Goal: Information Seeking & Learning: Compare options

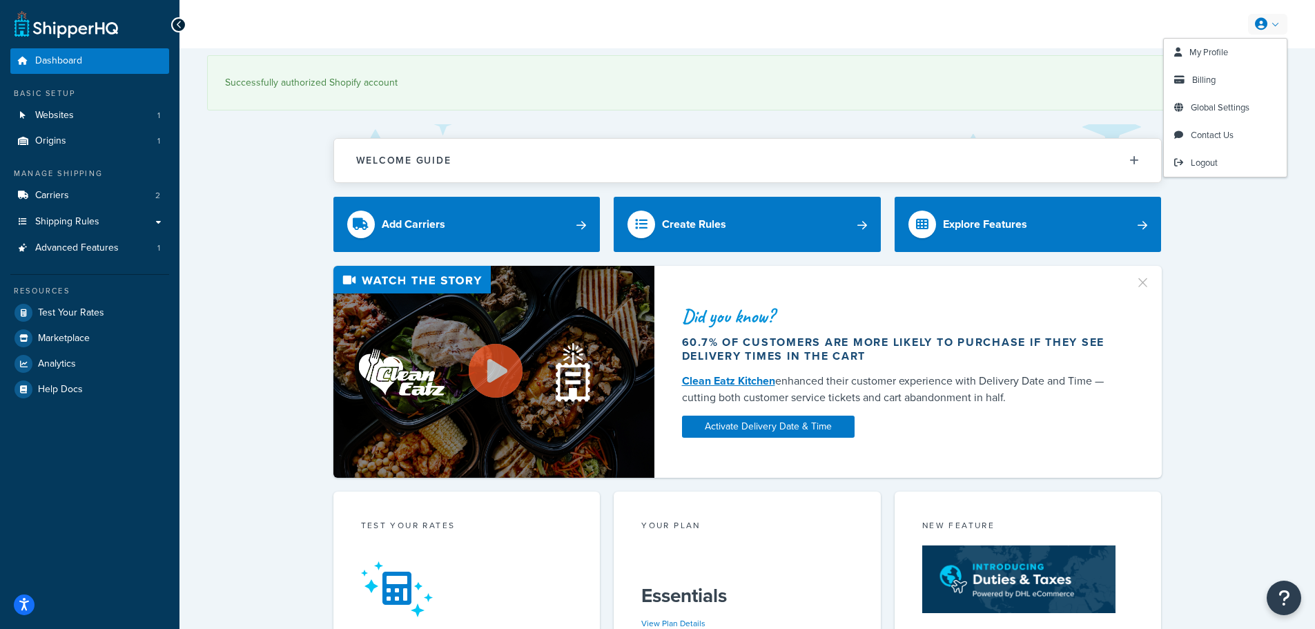
click at [1273, 28] on link at bounding box center [1267, 24] width 39 height 21
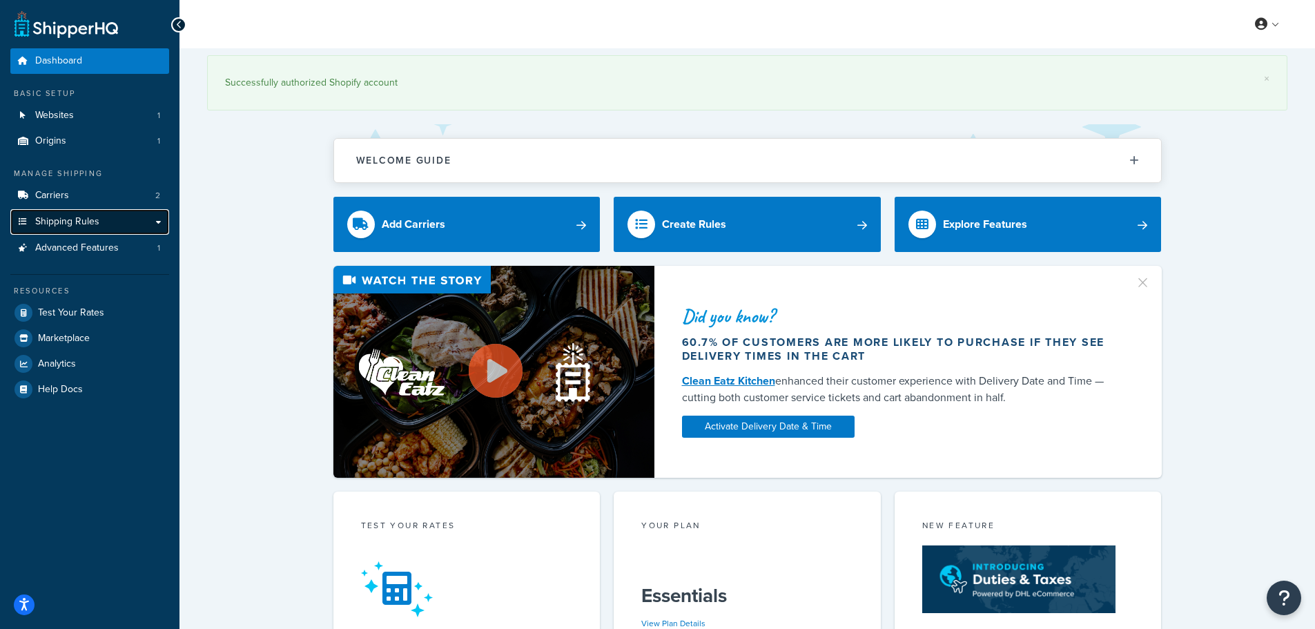
click at [107, 225] on link "Shipping Rules" at bounding box center [89, 222] width 159 height 26
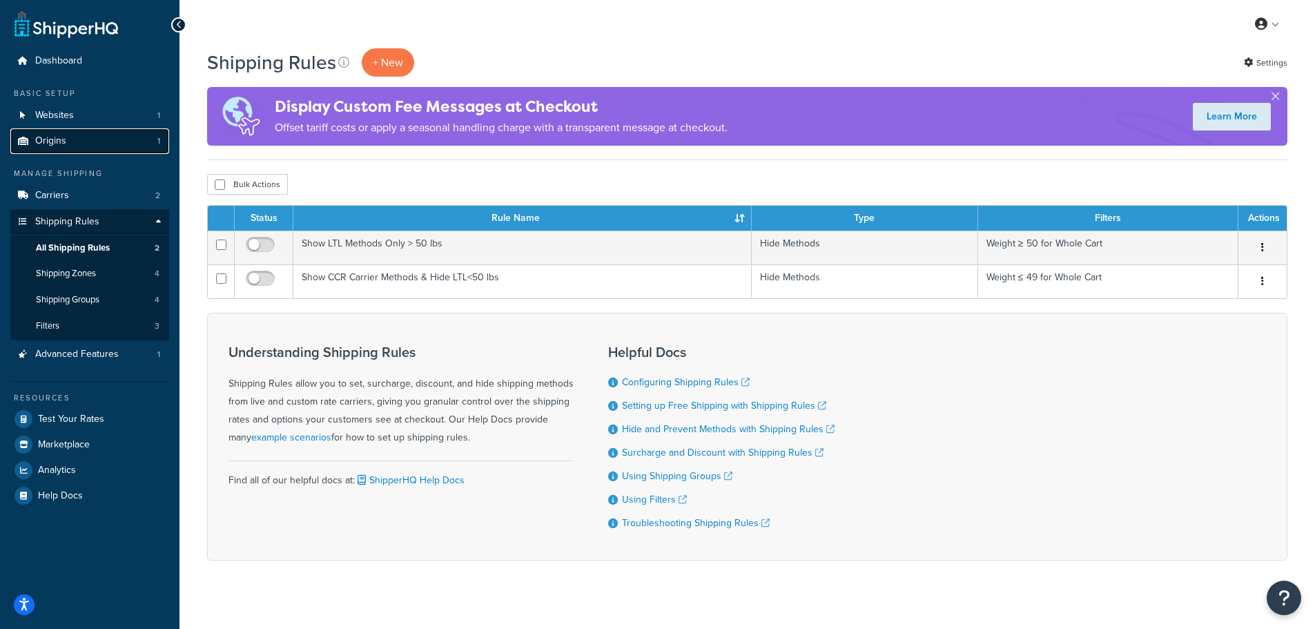
click at [139, 140] on link "Origins 1" at bounding box center [89, 141] width 159 height 26
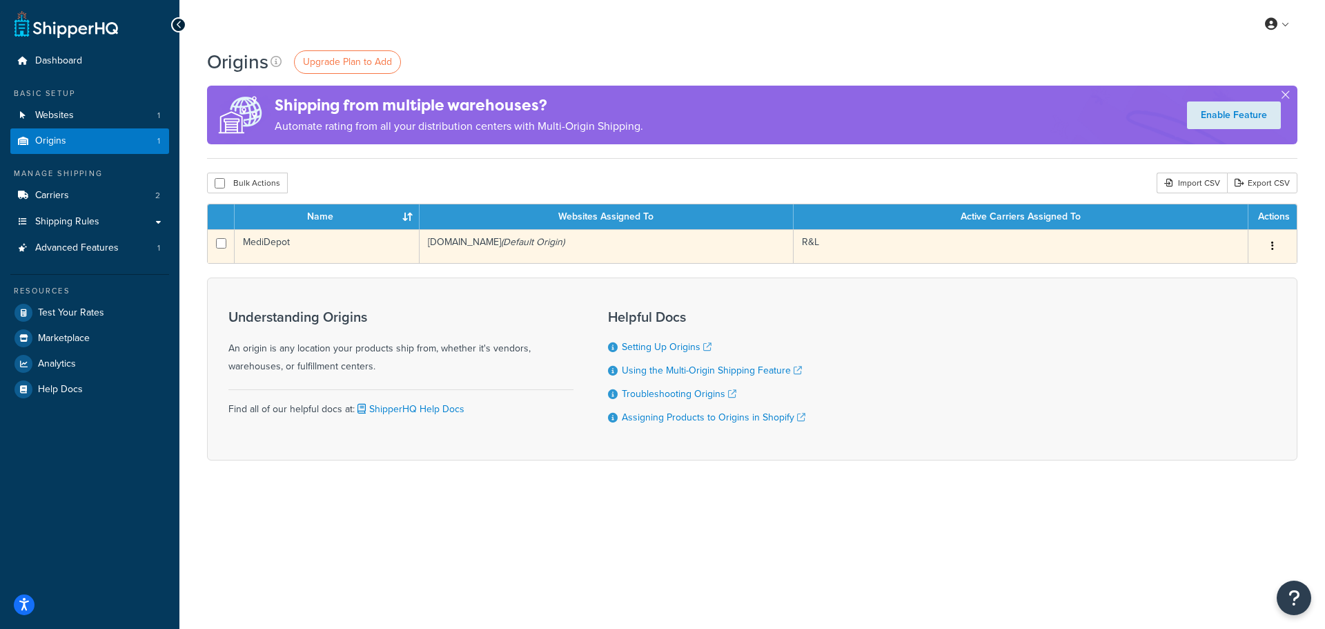
click at [1271, 242] on icon "button" at bounding box center [1272, 246] width 3 height 10
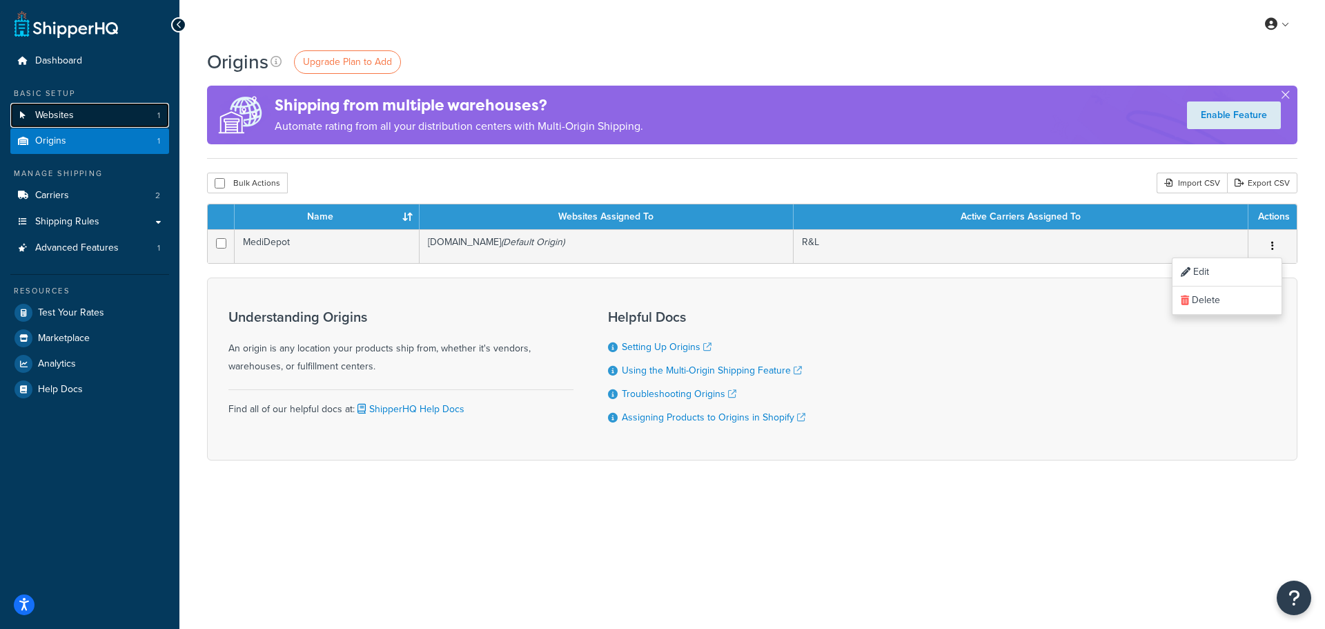
click at [134, 116] on link "Websites 1" at bounding box center [89, 116] width 159 height 26
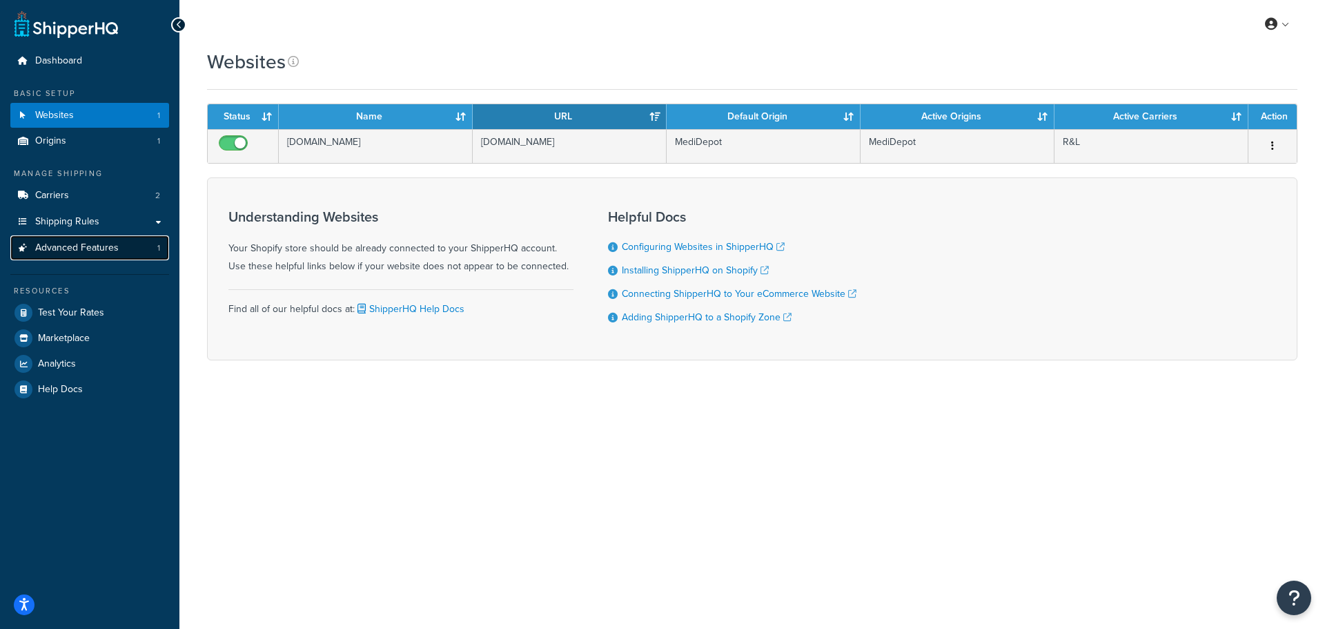
click at [125, 248] on link "Advanced Features 1" at bounding box center [89, 248] width 159 height 26
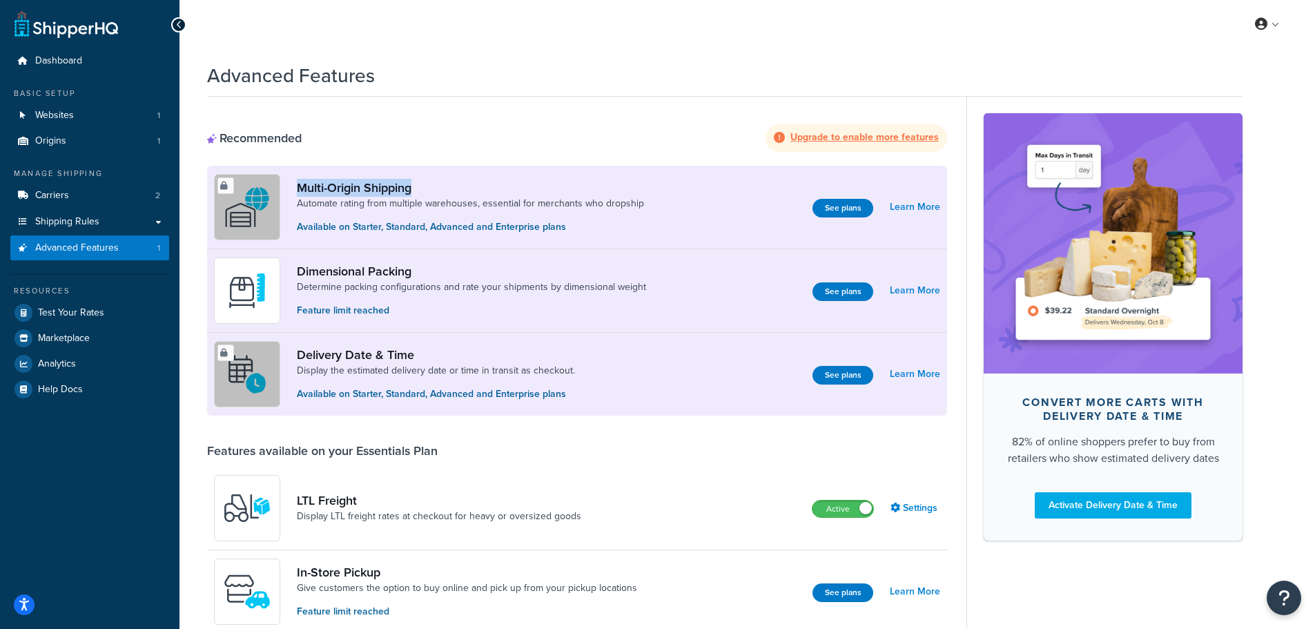
drag, startPoint x: 295, startPoint y: 188, endPoint x: 449, endPoint y: 188, distance: 154.6
click at [449, 188] on div "Multi-Origin Shipping Automate rating from multiple warehouses, essential for m…" at bounding box center [434, 207] width 441 height 66
drag, startPoint x: 357, startPoint y: 229, endPoint x: 578, endPoint y: 235, distance: 221.6
click at [578, 235] on div "Multi-Origin Shipping Automate rating from multiple warehouses, essential for m…" at bounding box center [434, 207] width 441 height 66
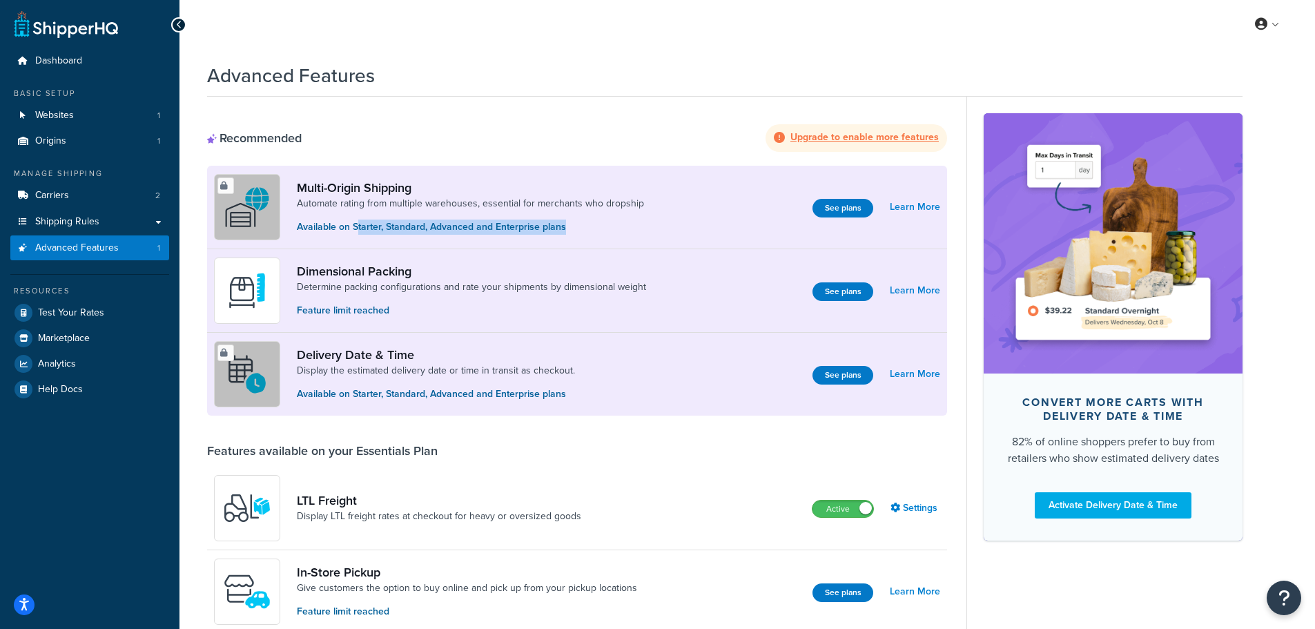
click at [601, 233] on p "Available on Starter, Standard, Advanced and Enterprise plans" at bounding box center [470, 226] width 347 height 15
drag, startPoint x: 833, startPoint y: 205, endPoint x: 832, endPoint y: 170, distance: 35.2
click at [832, 170] on div "Multi-Origin Shipping Automate rating from multiple warehouses, essential for m…" at bounding box center [577, 207] width 740 height 83
click at [141, 221] on link "Shipping Rules" at bounding box center [89, 222] width 159 height 26
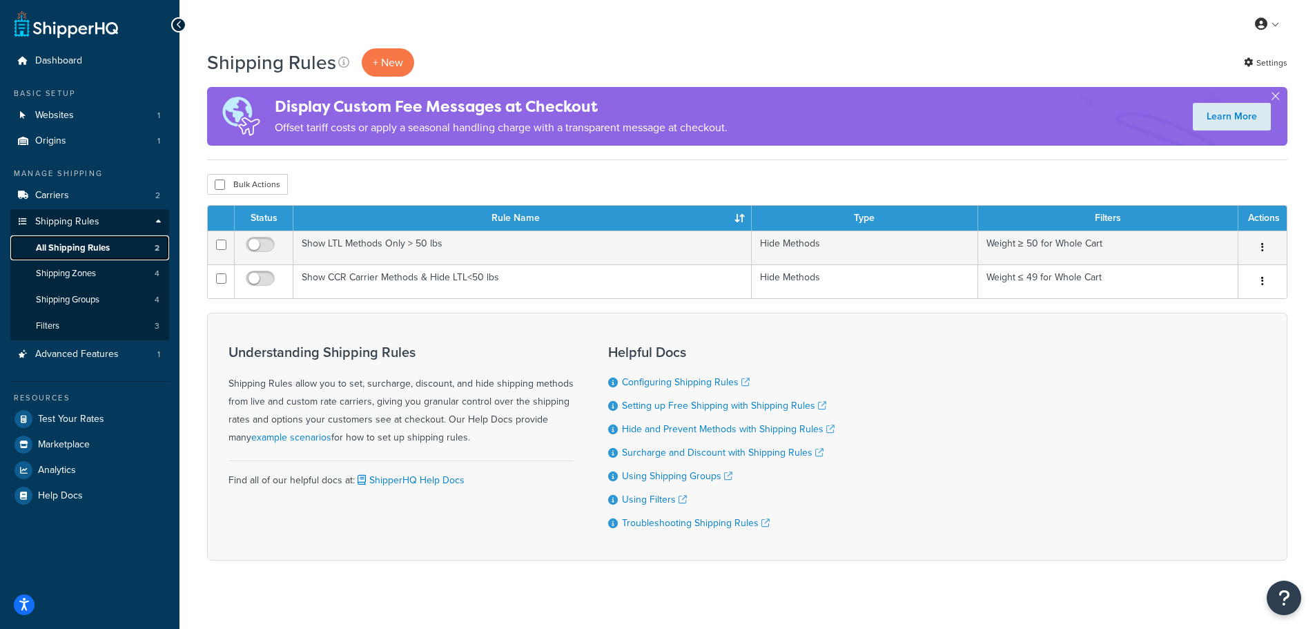
click at [113, 246] on link "All Shipping Rules 2" at bounding box center [89, 248] width 159 height 26
click at [87, 279] on span "Shipping Zones" at bounding box center [66, 274] width 60 height 12
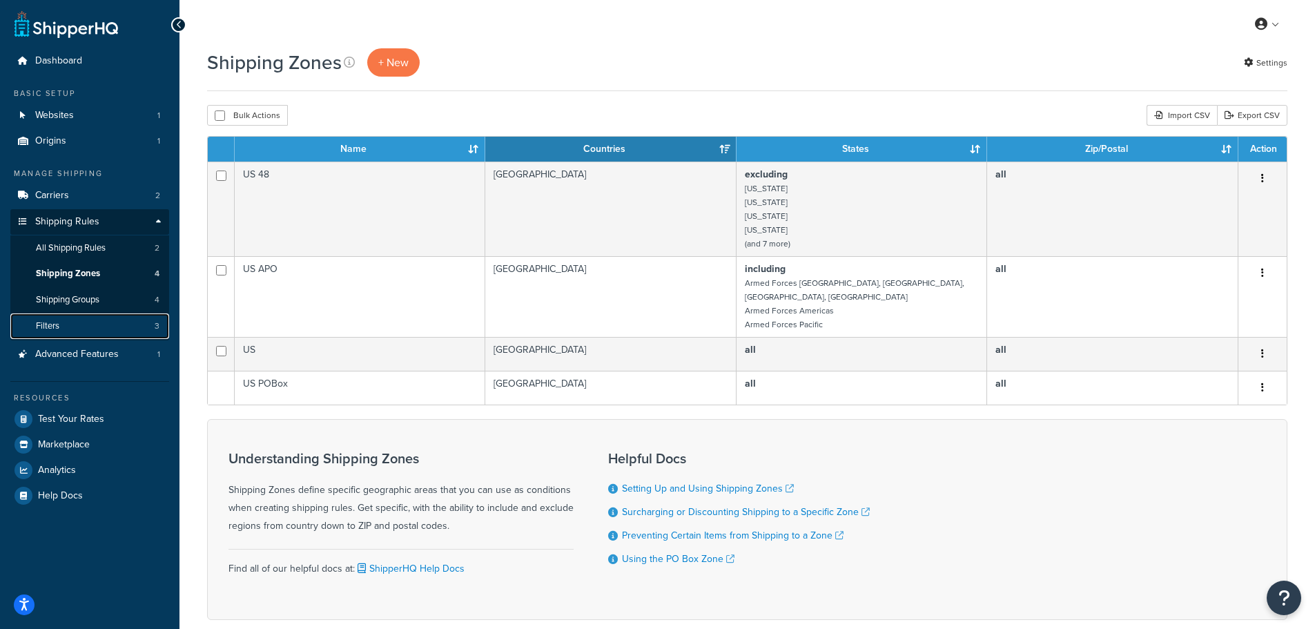
click at [75, 331] on link "Filters 3" at bounding box center [89, 326] width 159 height 26
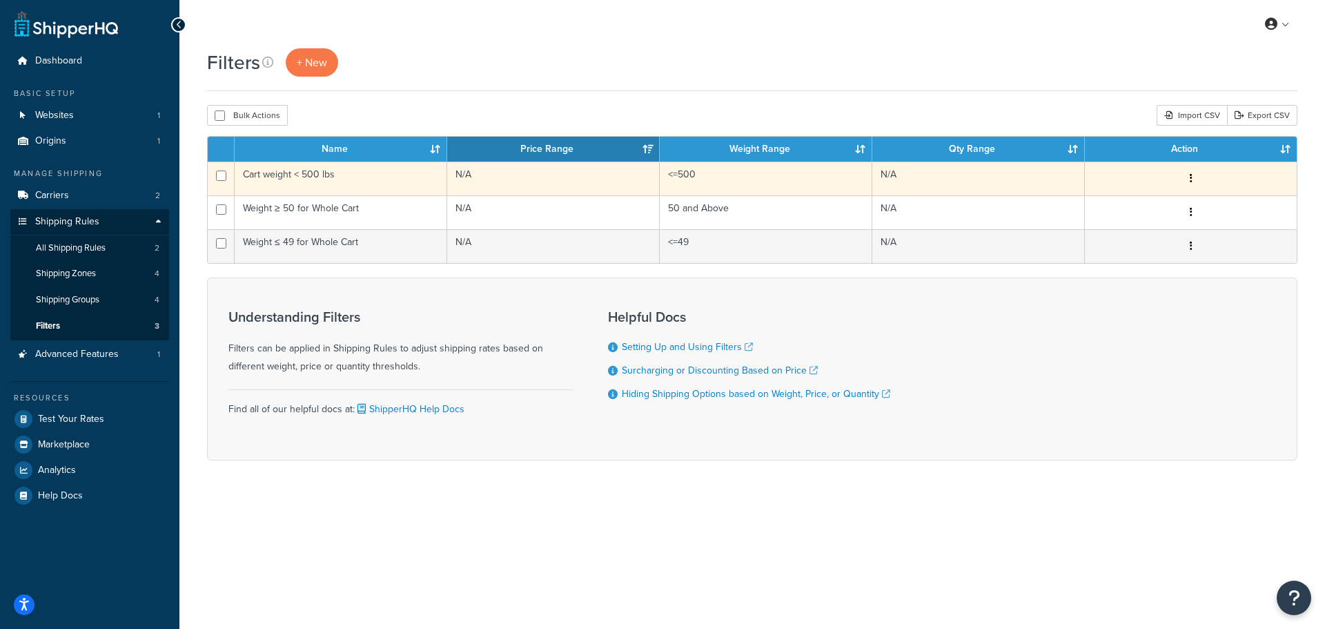
click at [1196, 175] on button "button" at bounding box center [1190, 179] width 19 height 22
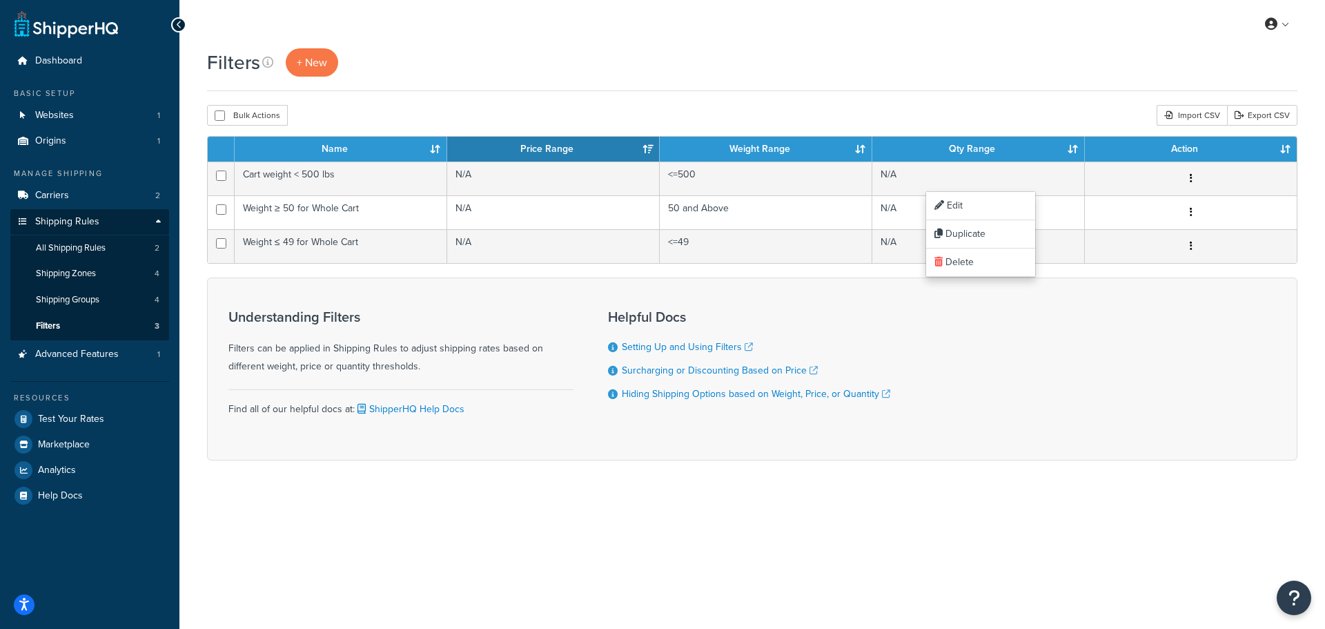
click at [1011, 346] on div "Understanding Filters Filters can be applied in Shipping Rules to adjust shippi…" at bounding box center [752, 368] width 1090 height 183
click at [86, 351] on span "Advanced Features" at bounding box center [76, 354] width 83 height 12
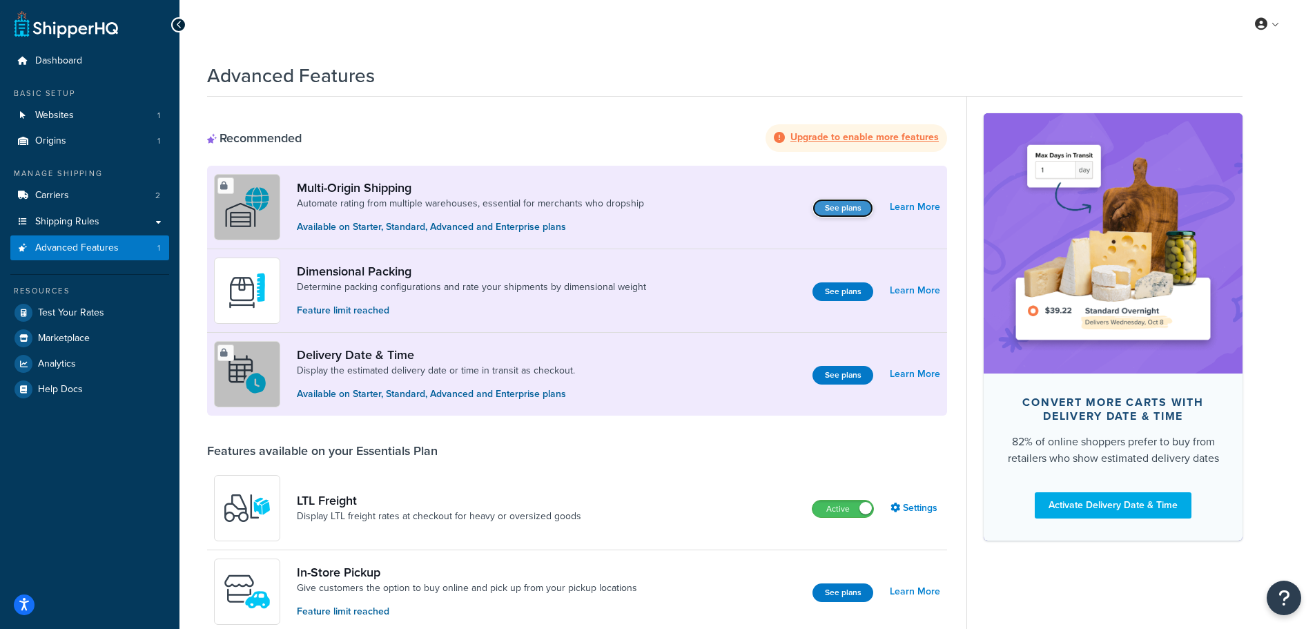
click at [858, 215] on button "See plans" at bounding box center [842, 208] width 61 height 19
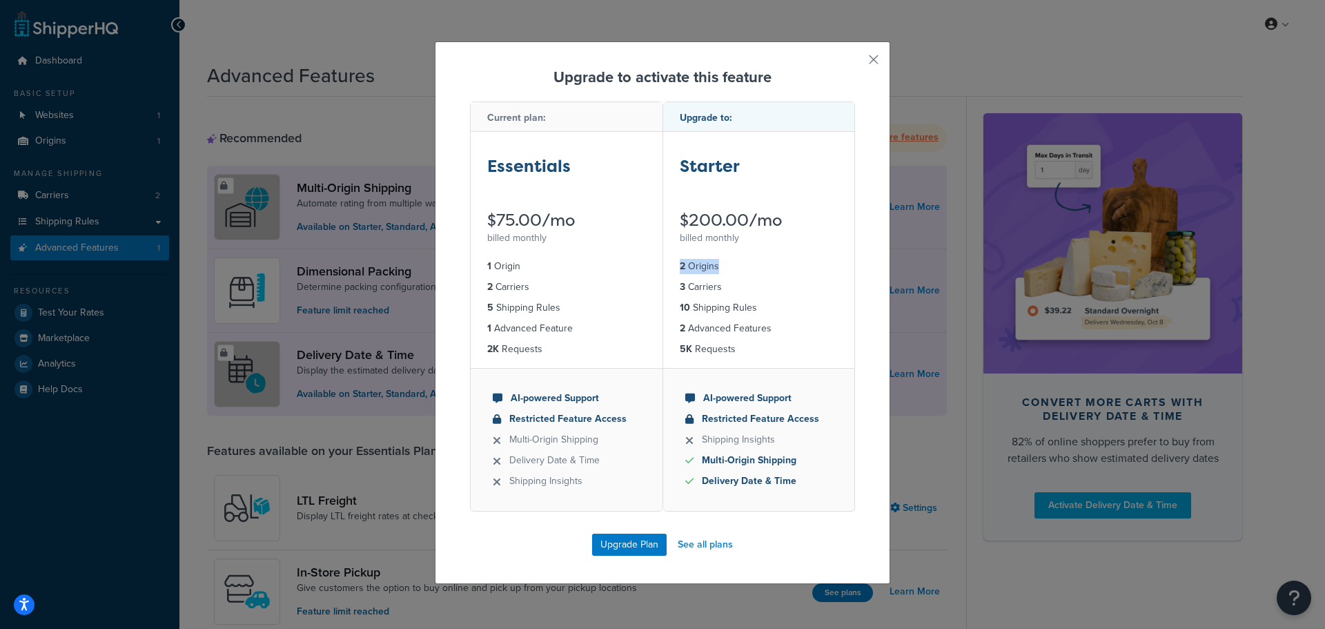
drag, startPoint x: 676, startPoint y: 267, endPoint x: 727, endPoint y: 267, distance: 51.1
click at [727, 267] on li "2 Origins" at bounding box center [759, 266] width 159 height 15
drag, startPoint x: 675, startPoint y: 287, endPoint x: 744, endPoint y: 288, distance: 69.0
click at [744, 288] on li "3 Carriers" at bounding box center [759, 286] width 159 height 15
click at [702, 554] on div "Upgrade Plan See all plans" at bounding box center [662, 544] width 385 height 22
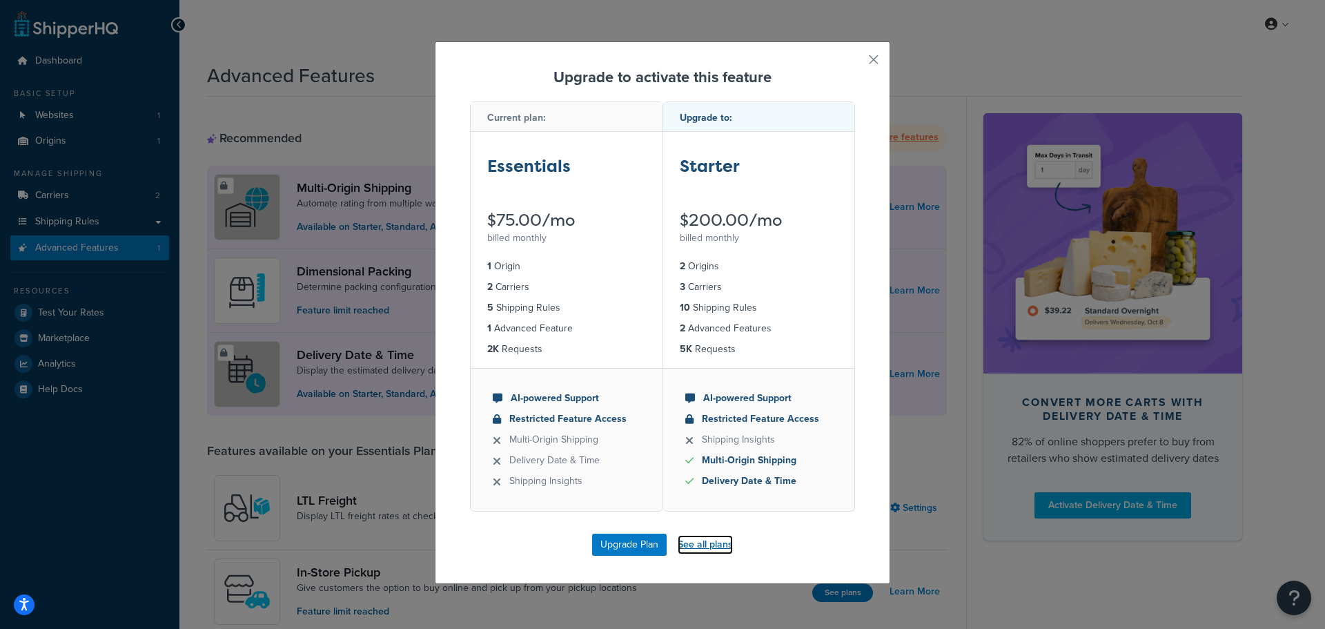
click at [702, 545] on link "See all plans" at bounding box center [705, 544] width 55 height 19
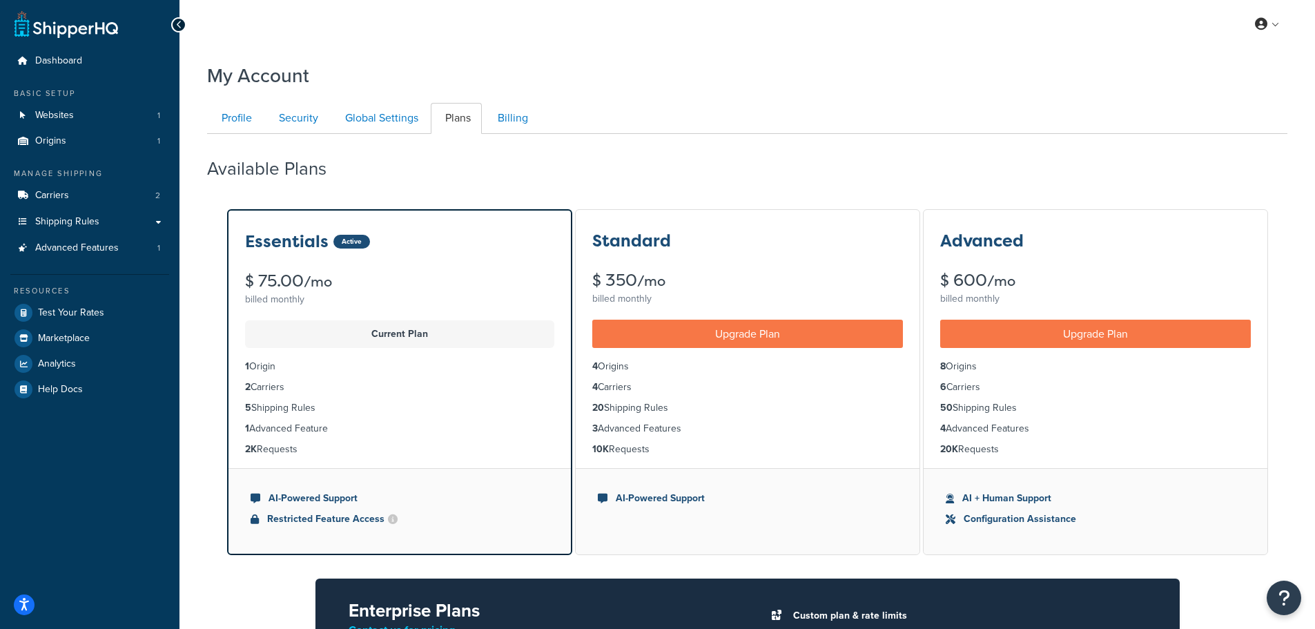
drag, startPoint x: 981, startPoint y: 366, endPoint x: 941, endPoint y: 368, distance: 40.1
click at [941, 368] on li "8 Origins" at bounding box center [1095, 366] width 311 height 15
click at [1045, 377] on ul "8 Origins 6 Carriers 50 Shipping Rules 4 Advanced Features 20K Requests" at bounding box center [1095, 408] width 344 height 120
drag, startPoint x: 945, startPoint y: 408, endPoint x: 1056, endPoint y: 407, distance: 111.8
click at [1056, 407] on li "50 Shipping Rules" at bounding box center [1095, 407] width 311 height 15
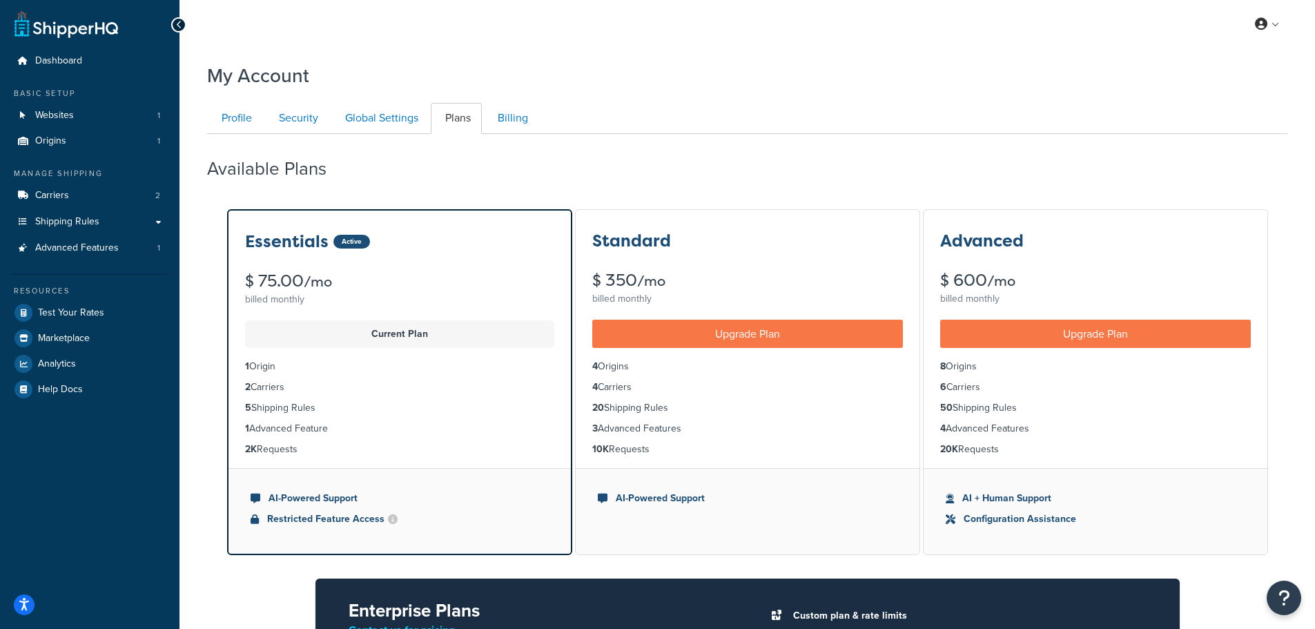
click at [1081, 417] on ul "8 Origins 6 Carriers 50 Shipping Rules 4 Advanced Features 20K Requests" at bounding box center [1095, 408] width 344 height 120
drag, startPoint x: 941, startPoint y: 365, endPoint x: 1011, endPoint y: 367, distance: 70.4
click at [997, 364] on li "8 Origins" at bounding box center [1095, 366] width 311 height 15
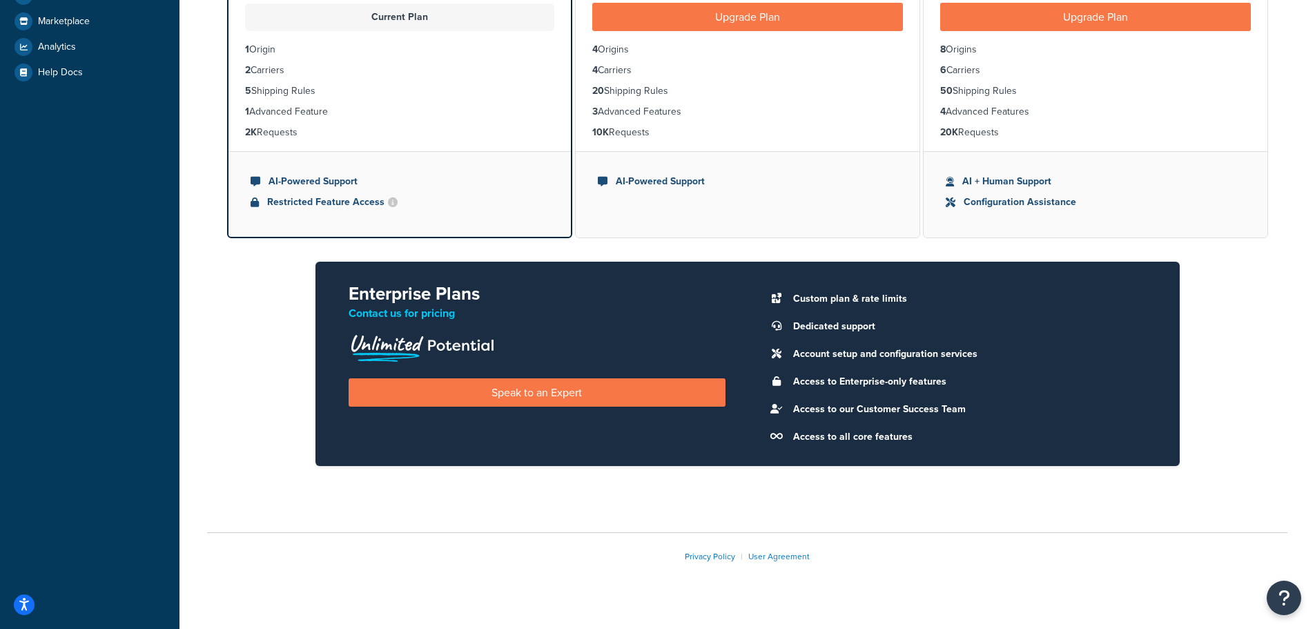
scroll to position [337, 0]
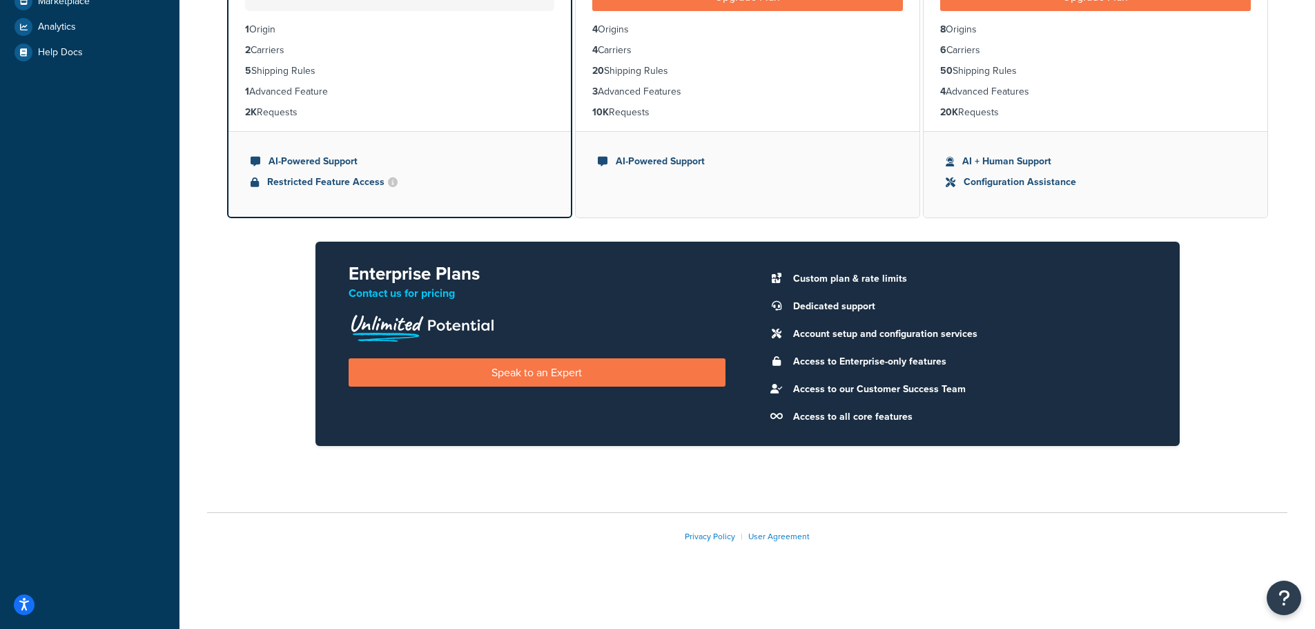
click at [870, 278] on li "Custom plan & rate limits" at bounding box center [966, 278] width 360 height 19
drag, startPoint x: 822, startPoint y: 331, endPoint x: 978, endPoint y: 331, distance: 156.6
click at [978, 331] on li "Account setup and configuration services" at bounding box center [966, 333] width 360 height 19
drag, startPoint x: 845, startPoint y: 362, endPoint x: 981, endPoint y: 364, distance: 135.9
click at [974, 362] on li "Access to Enterprise-only features" at bounding box center [966, 361] width 360 height 19
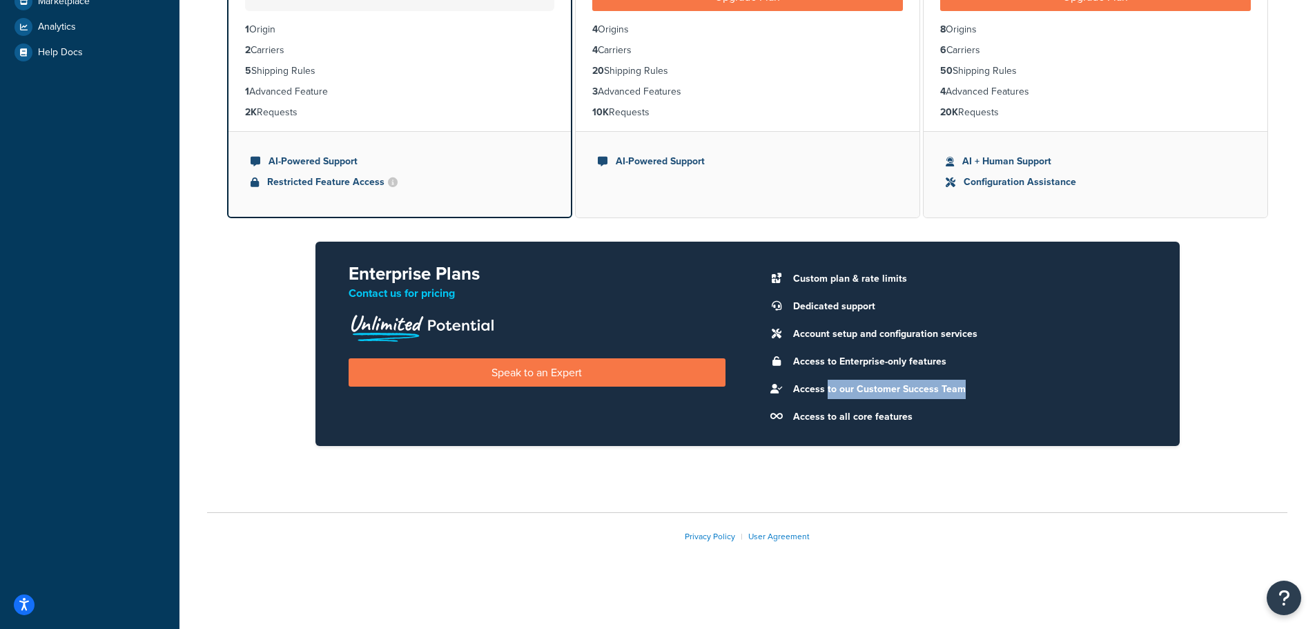
drag, startPoint x: 827, startPoint y: 382, endPoint x: 998, endPoint y: 386, distance: 171.2
click at [997, 386] on li "Access to our Customer Success Team" at bounding box center [966, 389] width 360 height 19
drag, startPoint x: 801, startPoint y: 417, endPoint x: 952, endPoint y: 424, distance: 151.3
click at [938, 422] on li "Access to all core features" at bounding box center [966, 416] width 360 height 19
drag, startPoint x: 858, startPoint y: 276, endPoint x: 784, endPoint y: 277, distance: 74.5
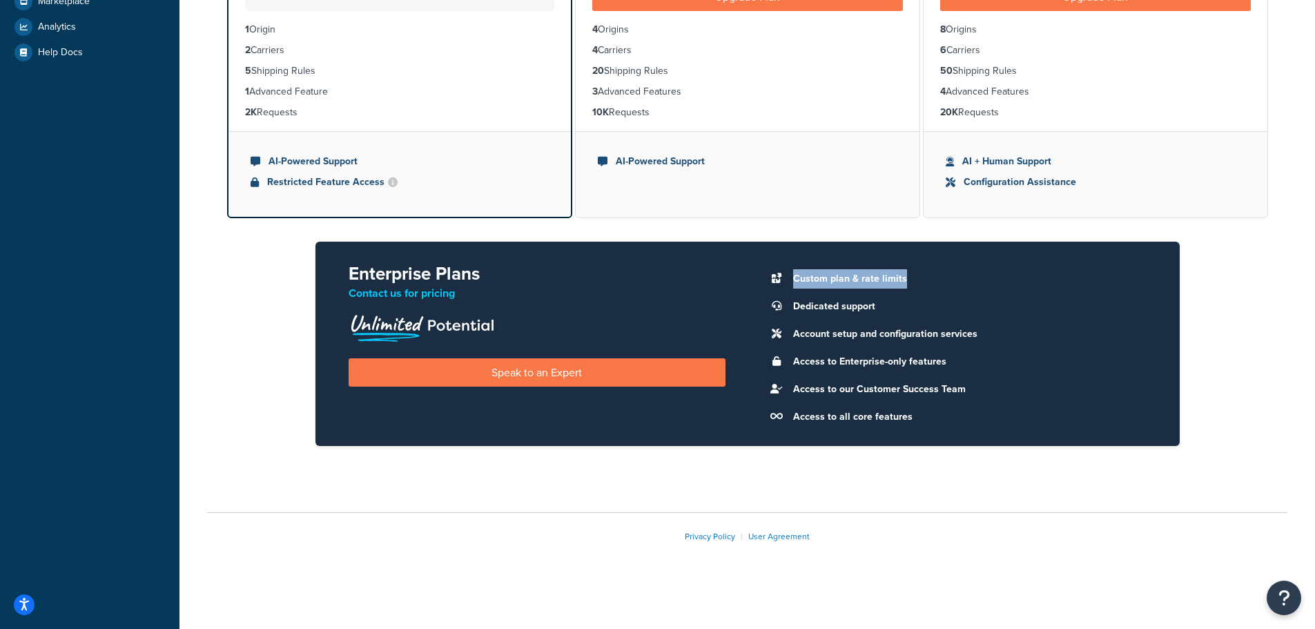
click at [786, 277] on li "Custom plan & rate limits" at bounding box center [966, 278] width 360 height 19
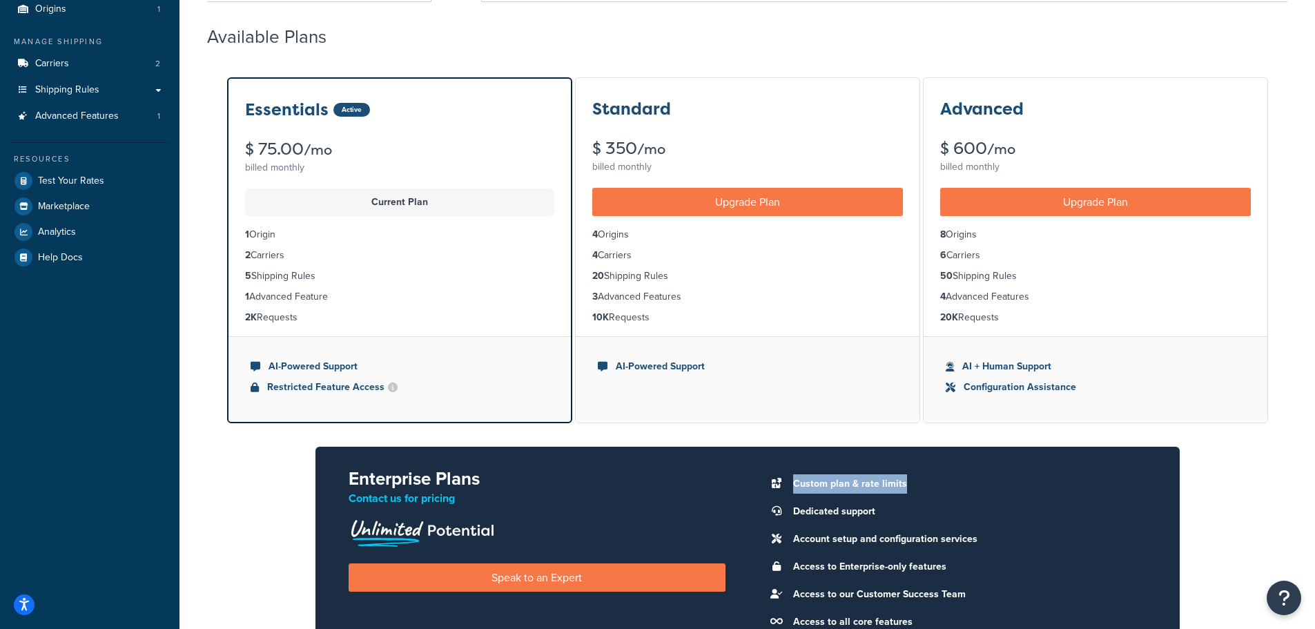
scroll to position [130, 0]
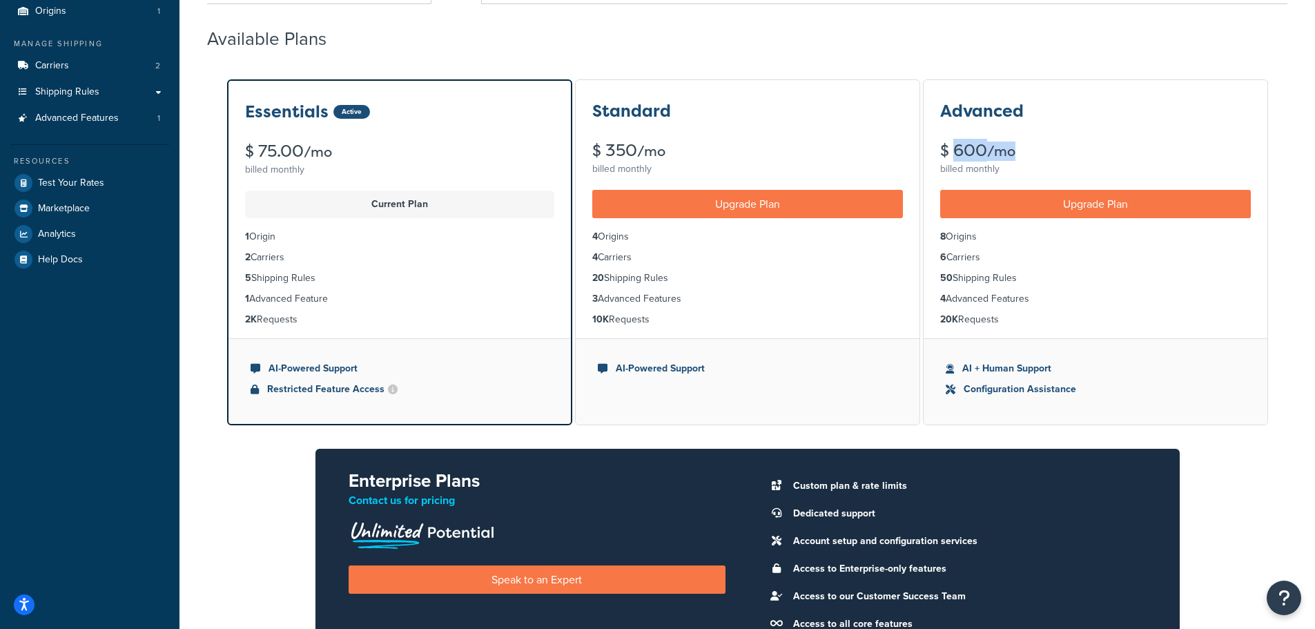
drag, startPoint x: 944, startPoint y: 152, endPoint x: 1042, endPoint y: 150, distance: 98.0
click at [1038, 149] on div "$ 600 /mo" at bounding box center [1095, 150] width 311 height 17
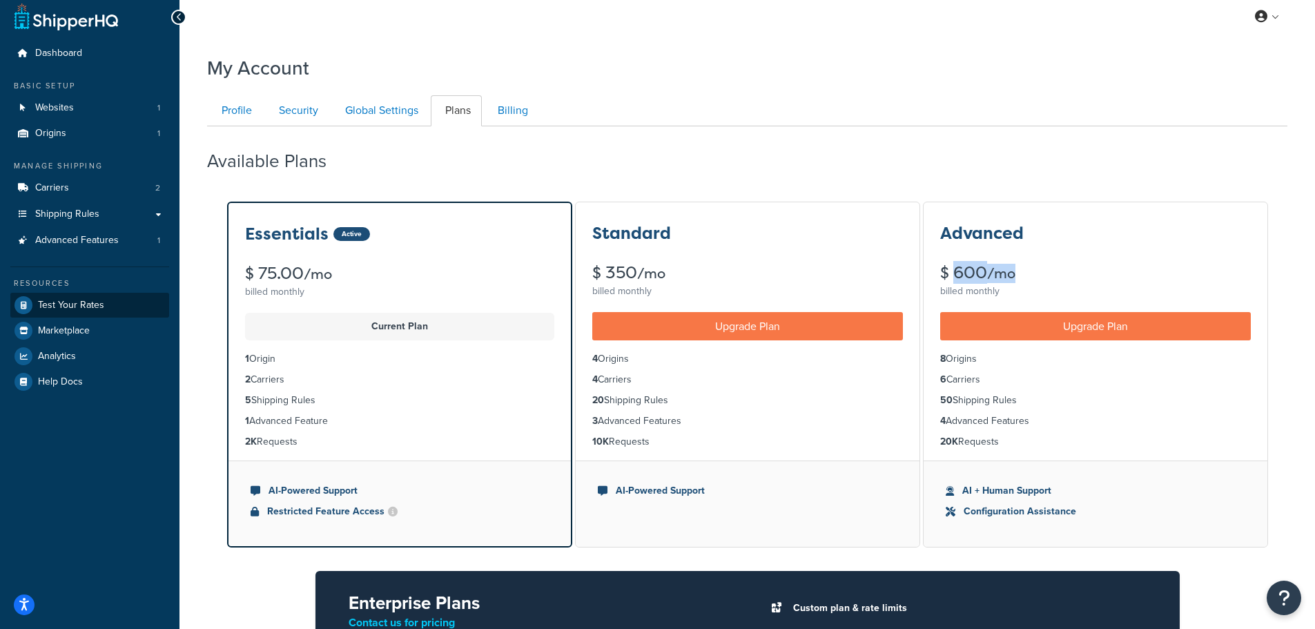
scroll to position [0, 0]
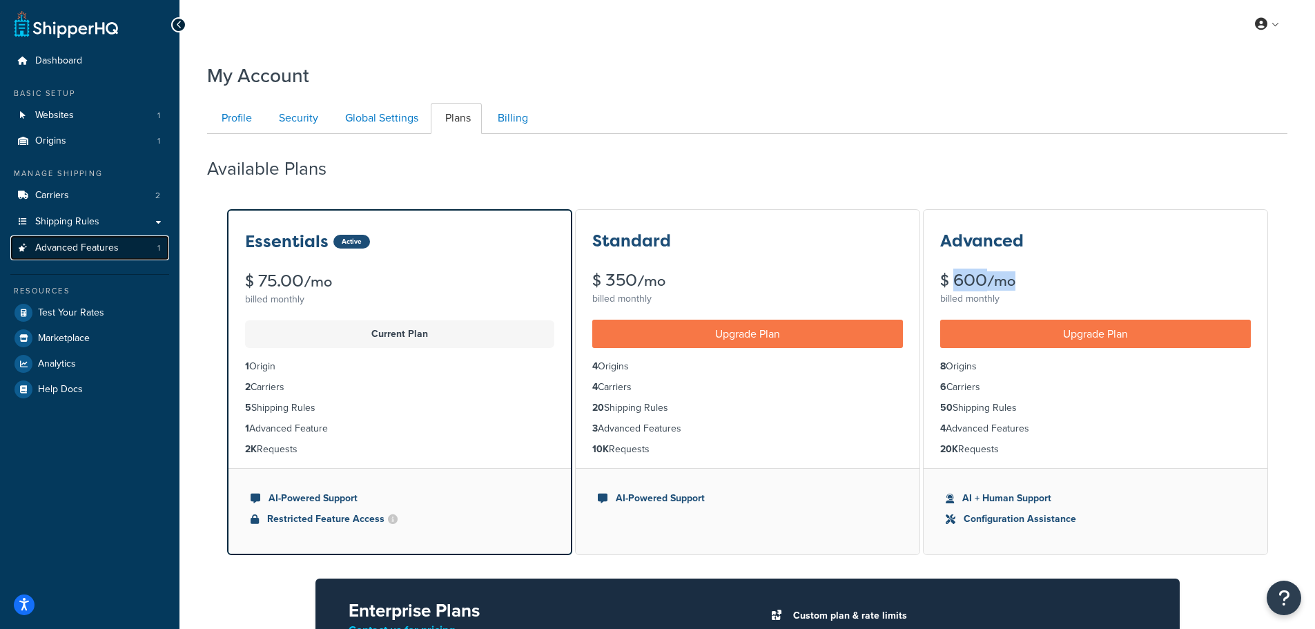
click at [88, 248] on span "Advanced Features" at bounding box center [76, 248] width 83 height 12
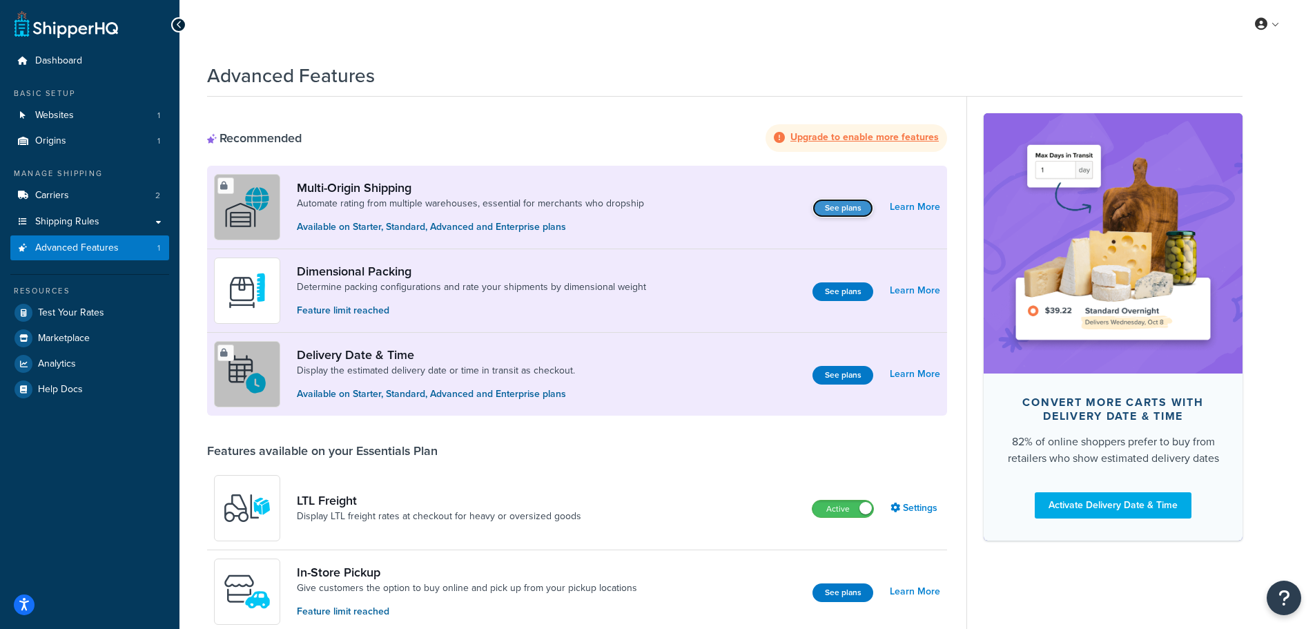
click at [843, 206] on button "See plans" at bounding box center [842, 208] width 61 height 19
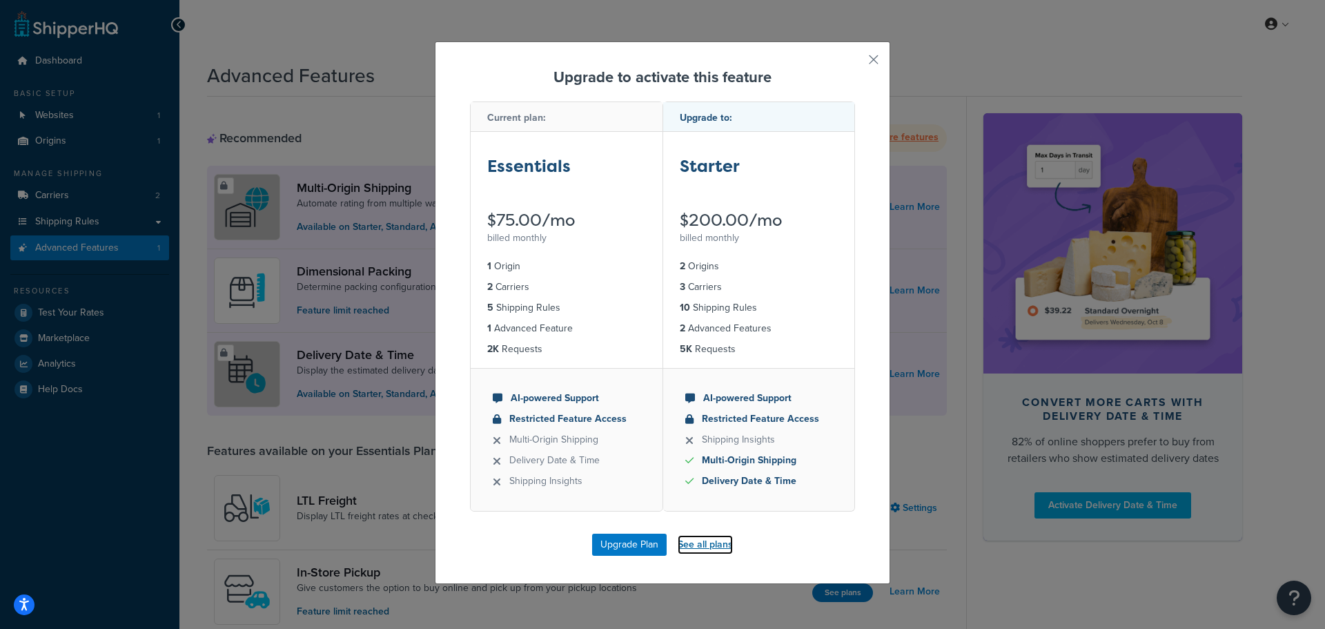
click at [710, 546] on link "See all plans" at bounding box center [705, 544] width 55 height 19
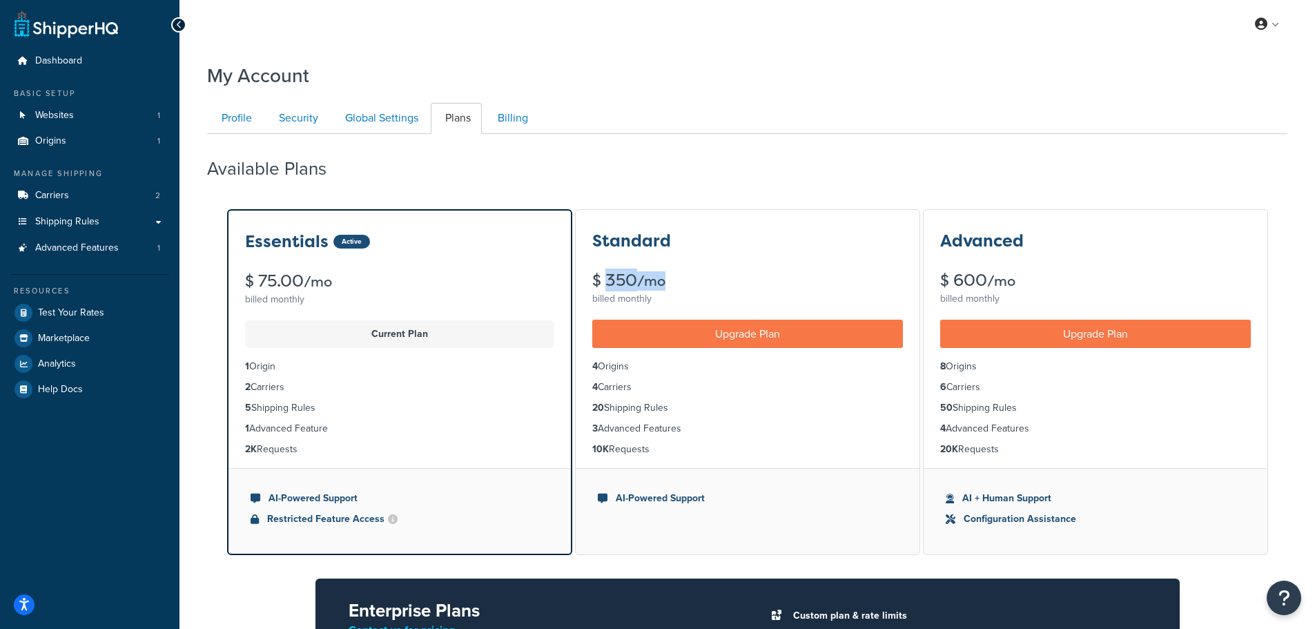
drag, startPoint x: 593, startPoint y: 281, endPoint x: 683, endPoint y: 279, distance: 89.7
click at [683, 279] on div "$ 350 /mo" at bounding box center [747, 280] width 311 height 17
drag, startPoint x: 624, startPoint y: 369, endPoint x: 591, endPoint y: 368, distance: 33.2
click at [591, 368] on ul "4 Origins 4 Carriers 20 Shipping Rules 3 Advanced Features 10K Requests" at bounding box center [747, 408] width 344 height 120
drag, startPoint x: 597, startPoint y: 239, endPoint x: 687, endPoint y: 239, distance: 90.4
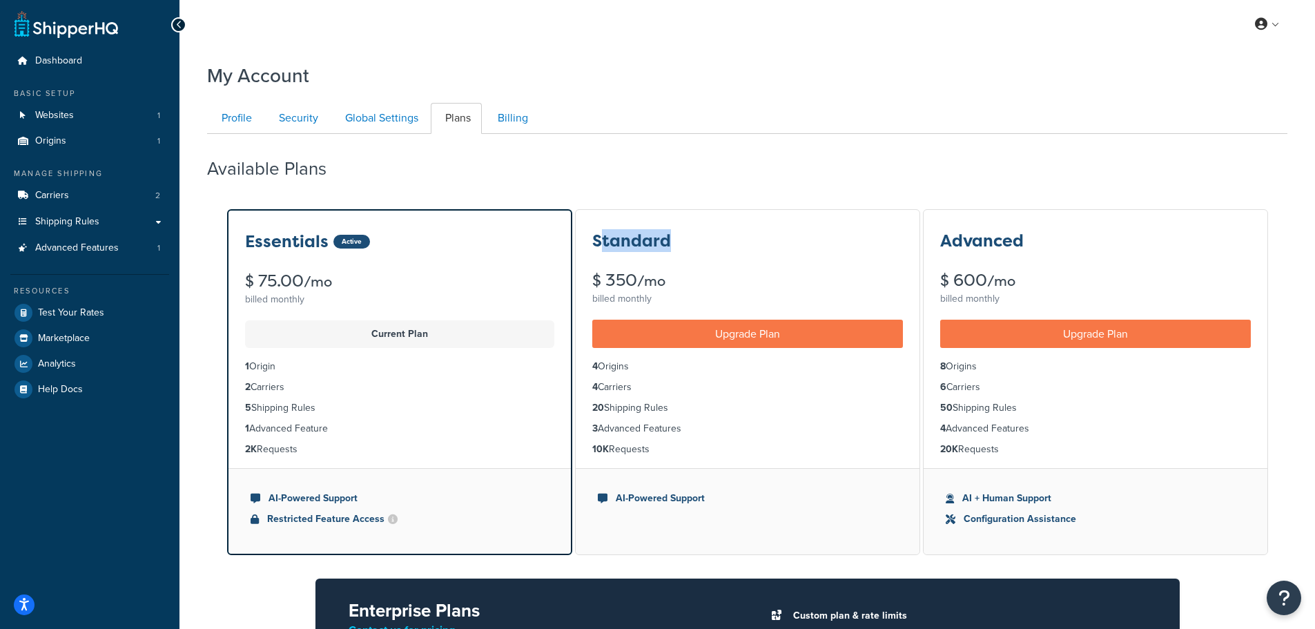
click at [687, 239] on div "Standard" at bounding box center [747, 241] width 311 height 18
drag, startPoint x: 593, startPoint y: 243, endPoint x: 672, endPoint y: 238, distance: 79.5
click at [672, 238] on div "Standard" at bounding box center [747, 241] width 311 height 18
copy h3 "Standard"
drag, startPoint x: 649, startPoint y: 384, endPoint x: 587, endPoint y: 366, distance: 64.6
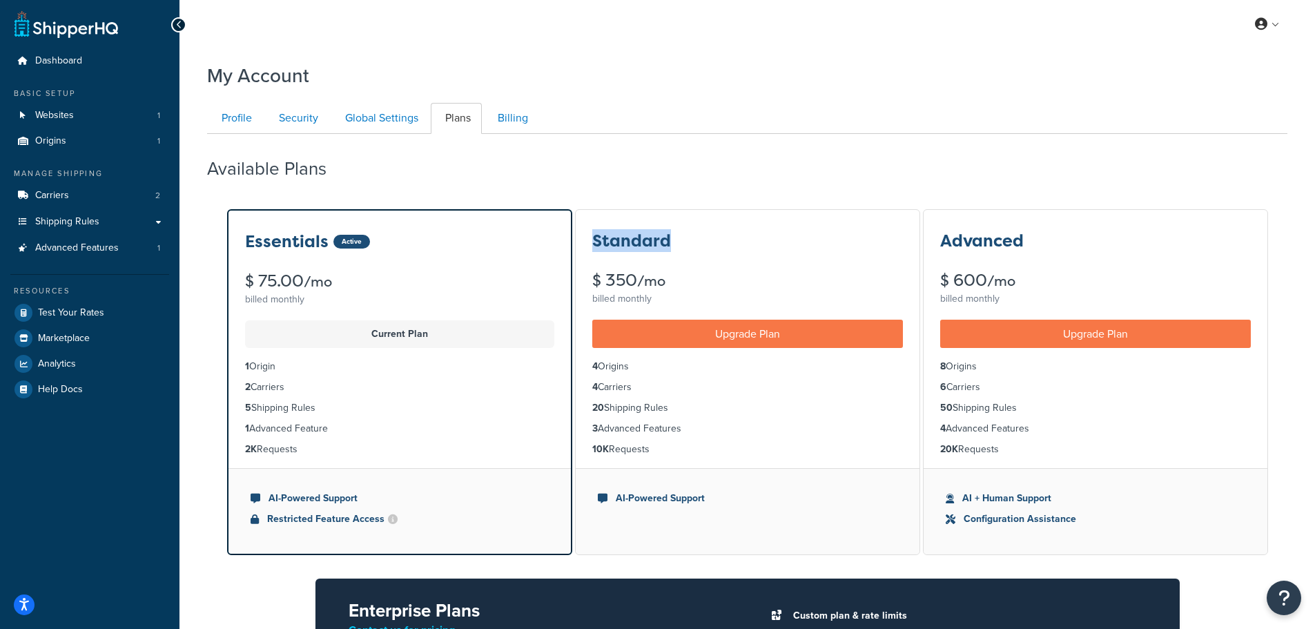
click at [587, 366] on ul "4 Origins 4 Carriers 20 Shipping Rules 3 Advanced Features 10K Requests" at bounding box center [747, 408] width 344 height 120
drag, startPoint x: 675, startPoint y: 409, endPoint x: 585, endPoint y: 352, distance: 106.4
click at [585, 352] on ul "4 Origins 4 Carriers 20 Shipping Rules 3 Advanced Features 10K Requests" at bounding box center [747, 408] width 344 height 120
click at [692, 373] on li "4 Origins" at bounding box center [747, 366] width 311 height 15
drag, startPoint x: 641, startPoint y: 386, endPoint x: 585, endPoint y: 371, distance: 57.9
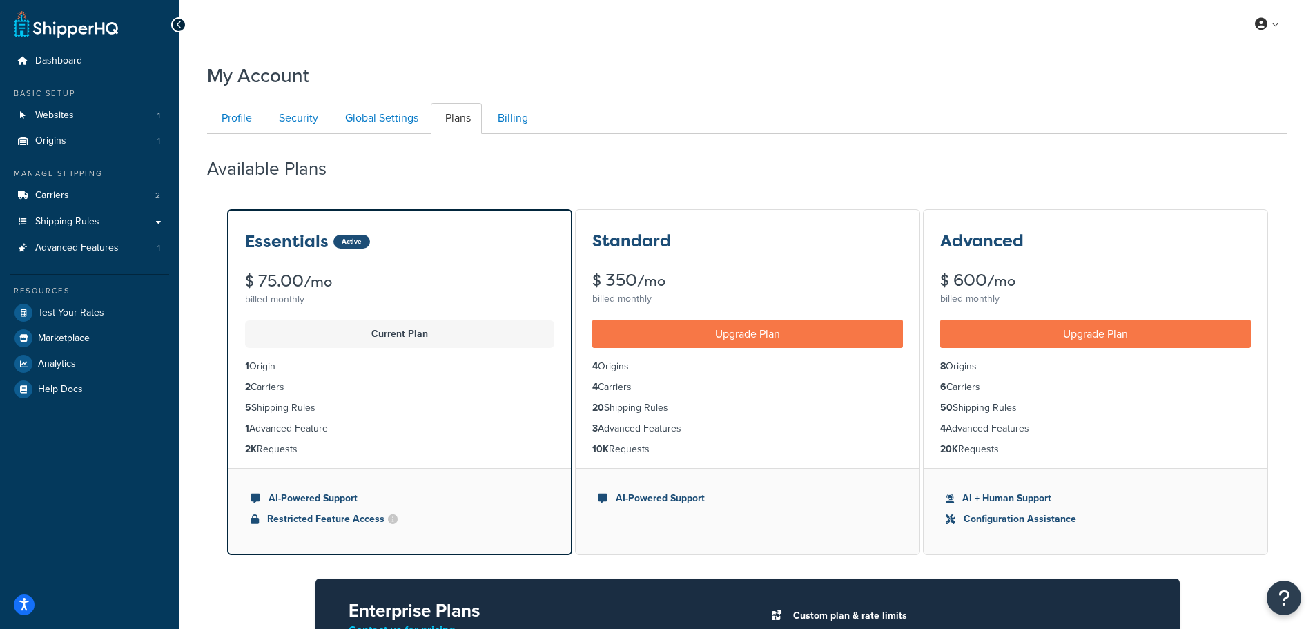
click at [585, 371] on ul "4 Origins 4 Carriers 20 Shipping Rules 3 Advanced Features 10K Requests" at bounding box center [747, 408] width 344 height 120
click at [680, 385] on li "4 Carriers" at bounding box center [747, 387] width 311 height 15
drag, startPoint x: 631, startPoint y: 387, endPoint x: 596, endPoint y: 362, distance: 43.1
click at [596, 362] on ul "4 Origins 4 Carriers 20 Shipping Rules 3 Advanced Features 10K Requests" at bounding box center [747, 408] width 344 height 120
drag, startPoint x: 648, startPoint y: 451, endPoint x: 592, endPoint y: 451, distance: 55.9
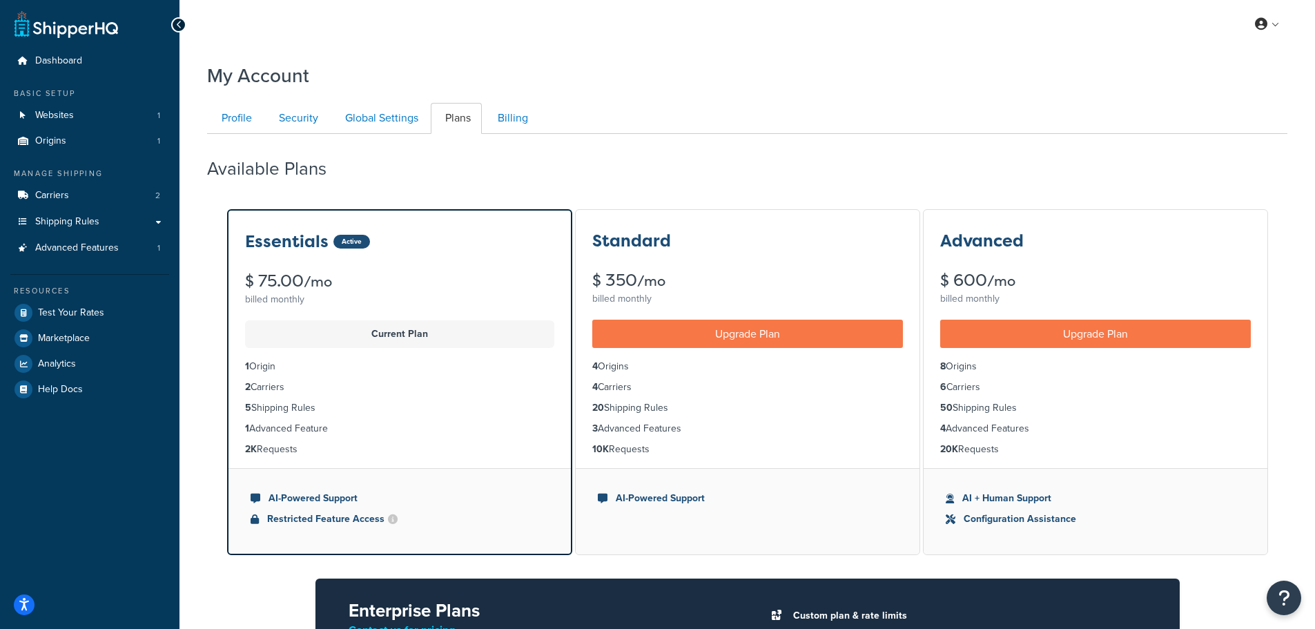
click at [592, 451] on li "10K Requests" at bounding box center [747, 449] width 311 height 15
click at [734, 455] on li "10K Requests" at bounding box center [747, 449] width 311 height 15
drag, startPoint x: 987, startPoint y: 361, endPoint x: 931, endPoint y: 368, distance: 57.0
click at [931, 368] on ul "8 Origins 6 Carriers 50 Shipping Rules 4 Advanced Features 20K Requests" at bounding box center [1095, 408] width 344 height 120
